Goal: Task Accomplishment & Management: Manage account settings

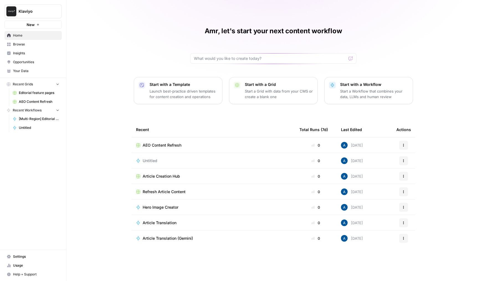
click at [30, 159] on div "Klaviyo New Home Browse Insights Opportunities Your Data Recent Grids Editorial…" at bounding box center [33, 140] width 66 height 281
click at [20, 259] on link "Settings" at bounding box center [32, 256] width 57 height 9
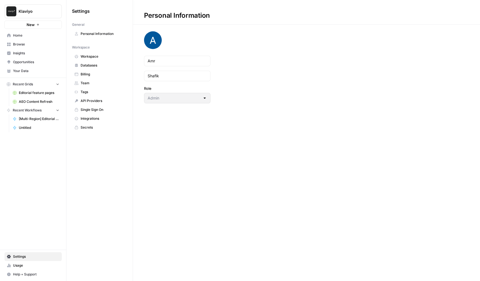
click at [92, 114] on link "Integrations" at bounding box center [99, 118] width 55 height 9
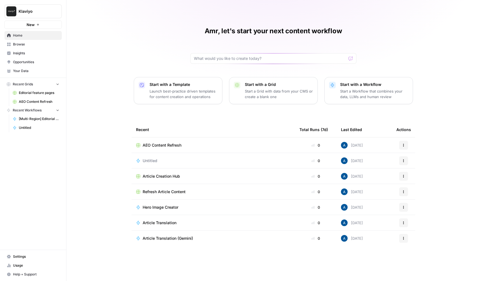
click at [45, 10] on span "Klaviyo" at bounding box center [36, 12] width 34 height 6
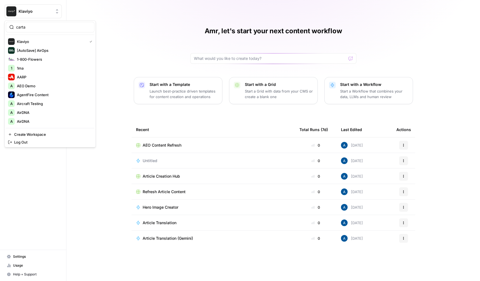
type input "carta"
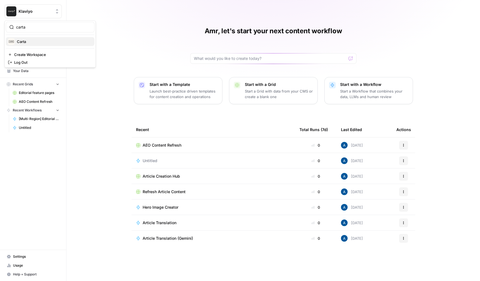
click at [38, 41] on span "Carta" at bounding box center [53, 42] width 73 height 6
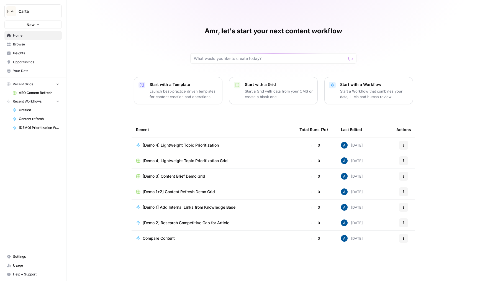
click at [21, 75] on link "Your Data" at bounding box center [32, 70] width 57 height 9
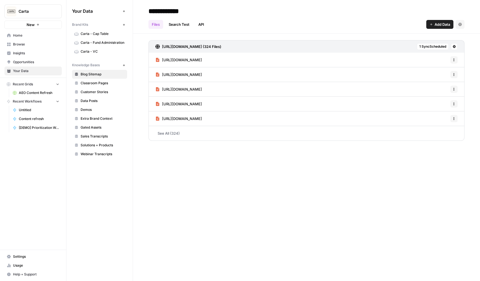
click at [31, 255] on span "Settings" at bounding box center [36, 256] width 46 height 5
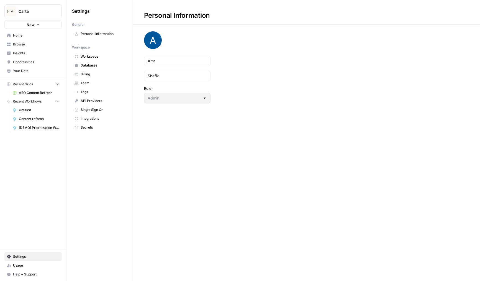
click at [93, 119] on span "Integrations" at bounding box center [103, 118] width 44 height 5
